Goal: Task Accomplishment & Management: Use online tool/utility

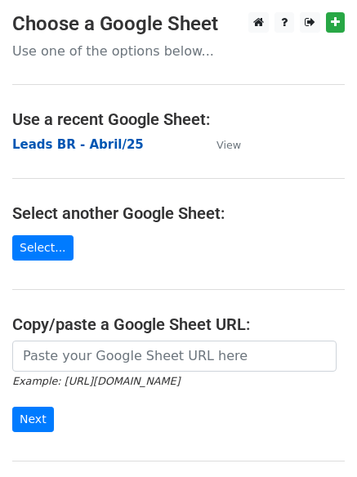
click at [91, 145] on strong "Leads BR - Abril/25" at bounding box center [77, 144] width 131 height 15
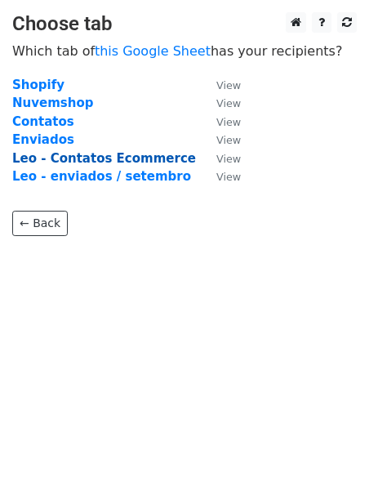
click at [138, 157] on strong "Leo - Contatos Ecommerce" at bounding box center [104, 158] width 184 height 15
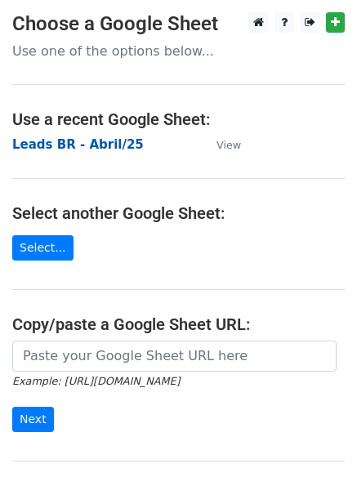
click at [89, 147] on strong "Leads BR - Abril/25" at bounding box center [77, 144] width 131 height 15
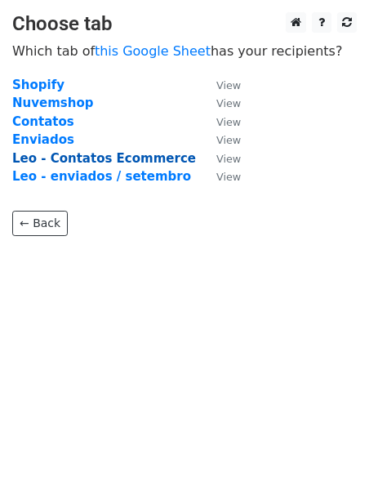
click at [99, 157] on strong "Leo - Contatos Ecommerce" at bounding box center [104, 158] width 184 height 15
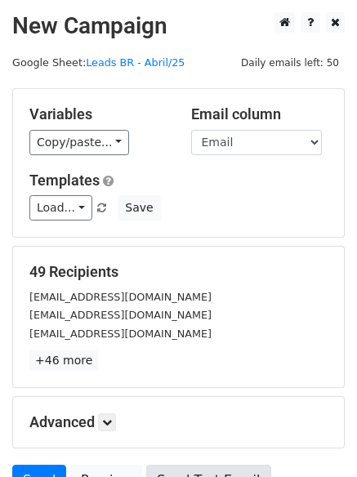
scroll to position [158, 0]
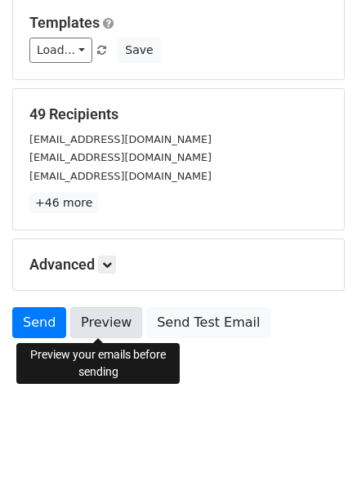
click at [107, 322] on link "Preview" at bounding box center [106, 322] width 72 height 31
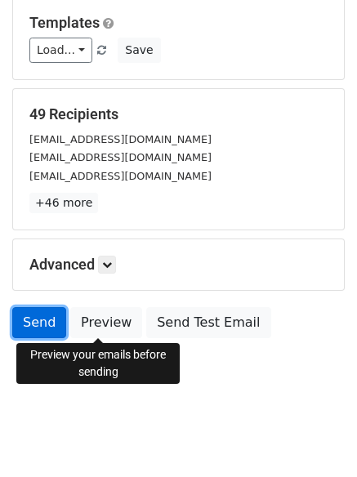
click at [42, 324] on link "Send" at bounding box center [39, 322] width 54 height 31
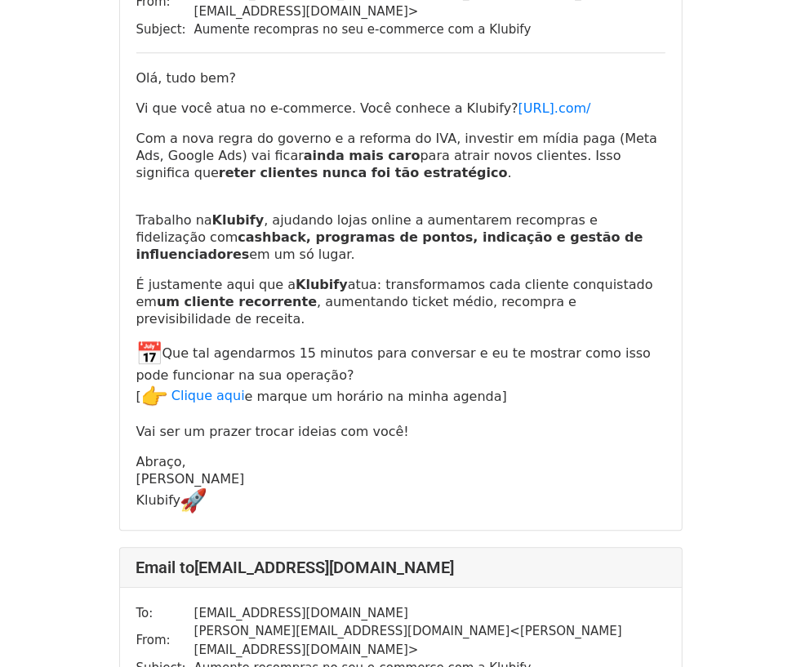
scroll to position [1938, 0]
